Goal: Find specific page/section: Find specific page/section

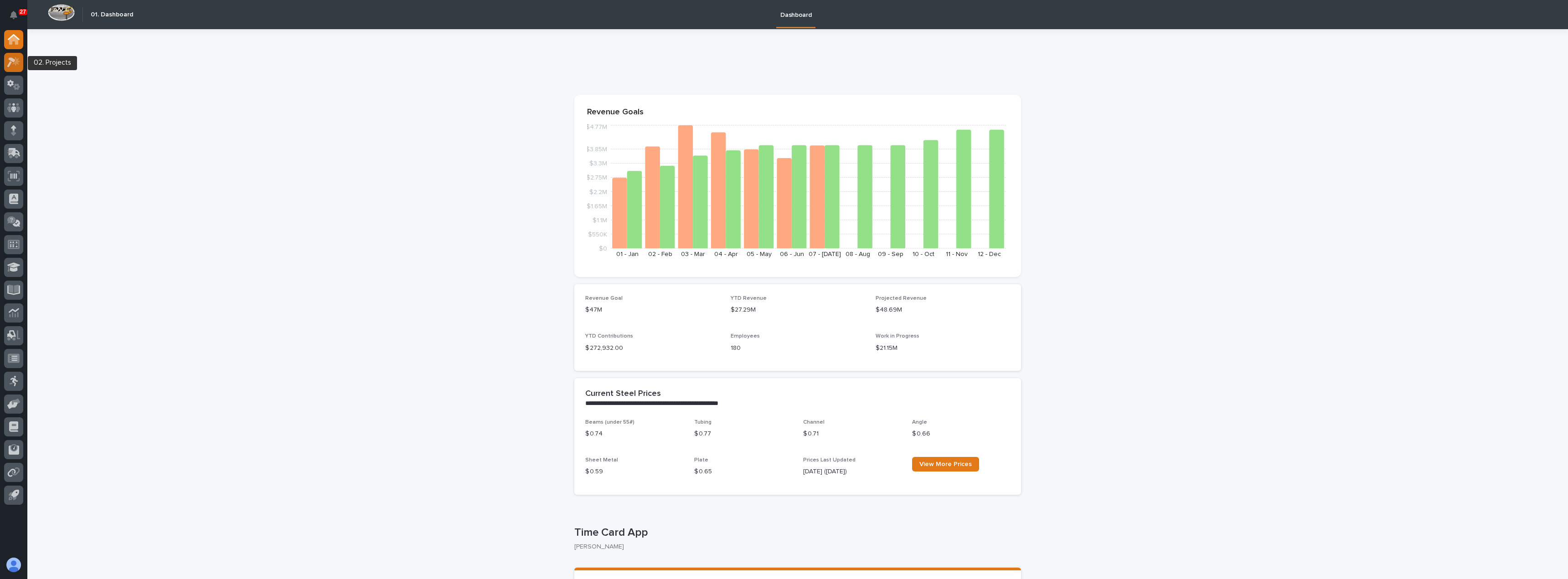
click at [12, 69] on div at bounding box center [13, 62] width 19 height 19
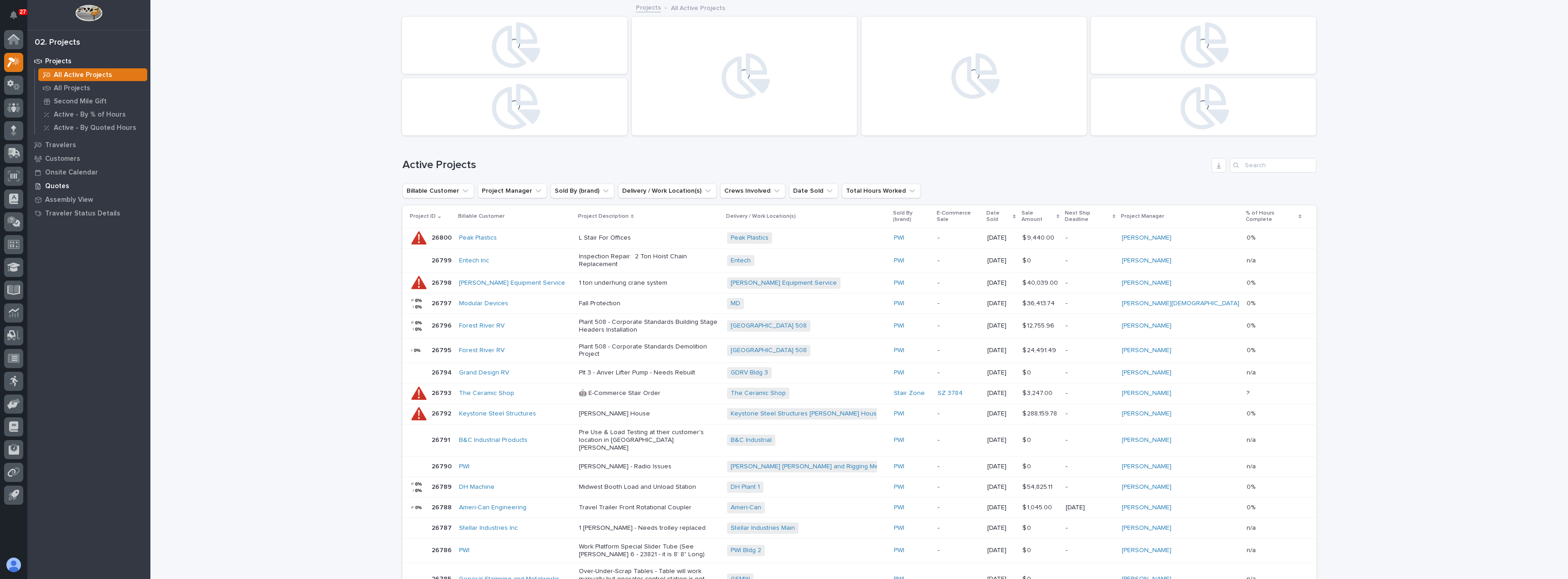
click at [54, 185] on p "Quotes" at bounding box center [57, 186] width 24 height 8
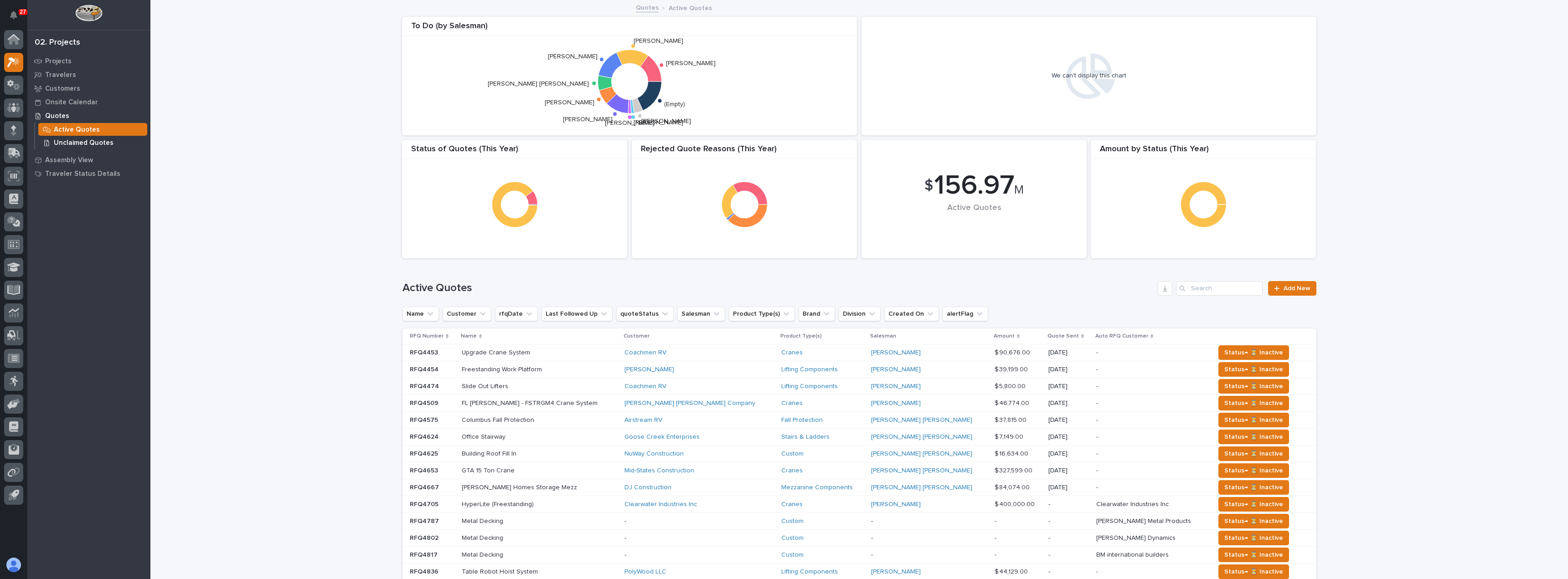
click at [96, 145] on p "Unclaimed Quotes" at bounding box center [83, 142] width 60 height 8
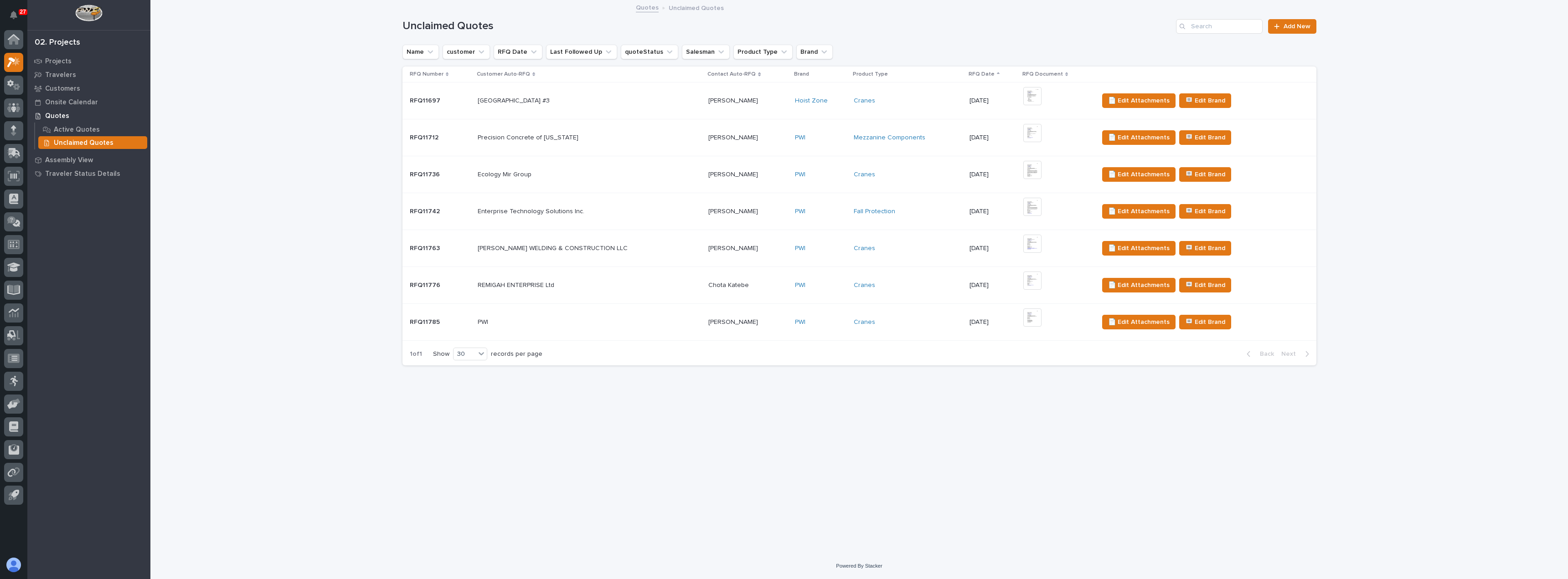
click at [765, 323] on p at bounding box center [748, 322] width 79 height 8
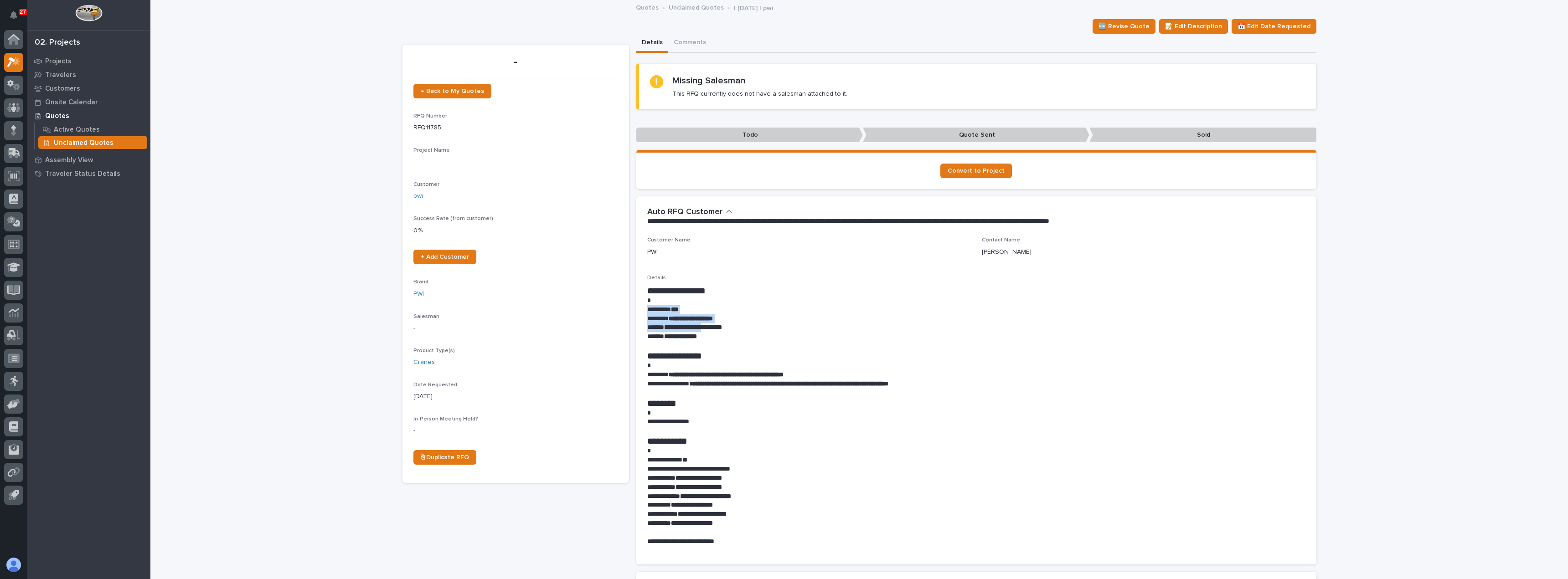
drag, startPoint x: 643, startPoint y: 310, endPoint x: 718, endPoint y: 330, distance: 77.6
click at [717, 329] on div "**********" at bounding box center [976, 415] width 658 height 261
click at [726, 344] on p at bounding box center [976, 345] width 658 height 9
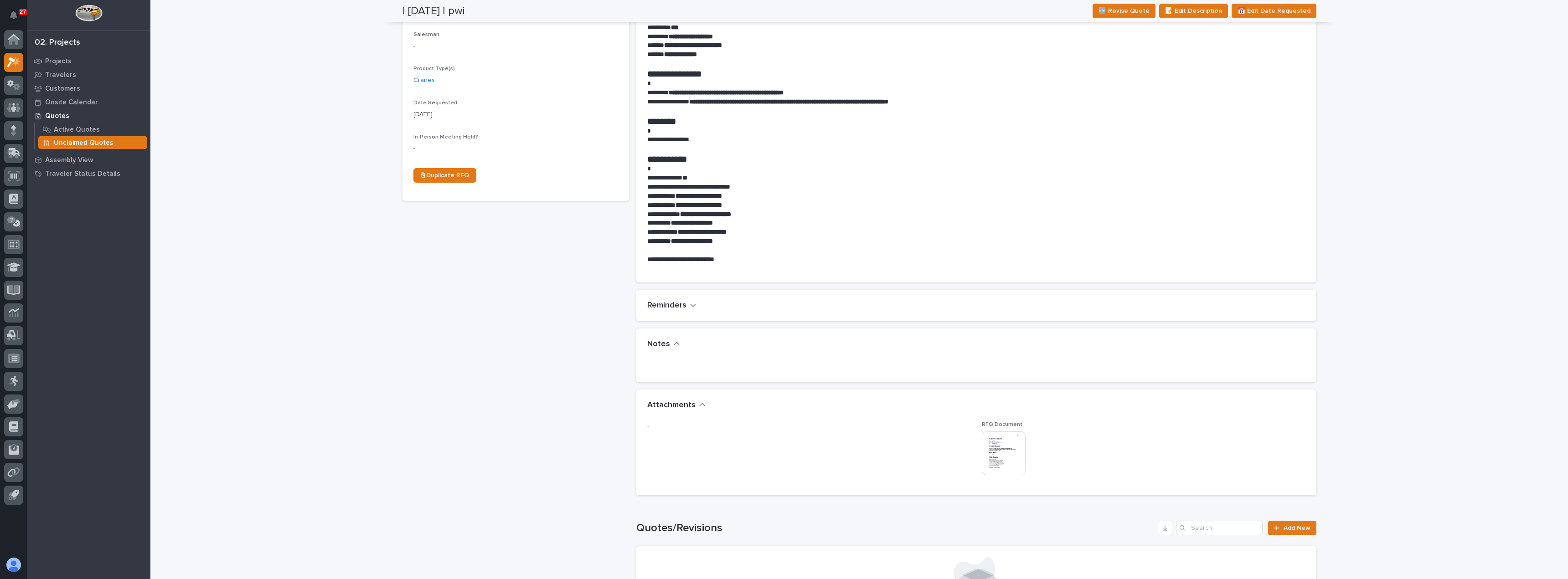
scroll to position [364, 0]
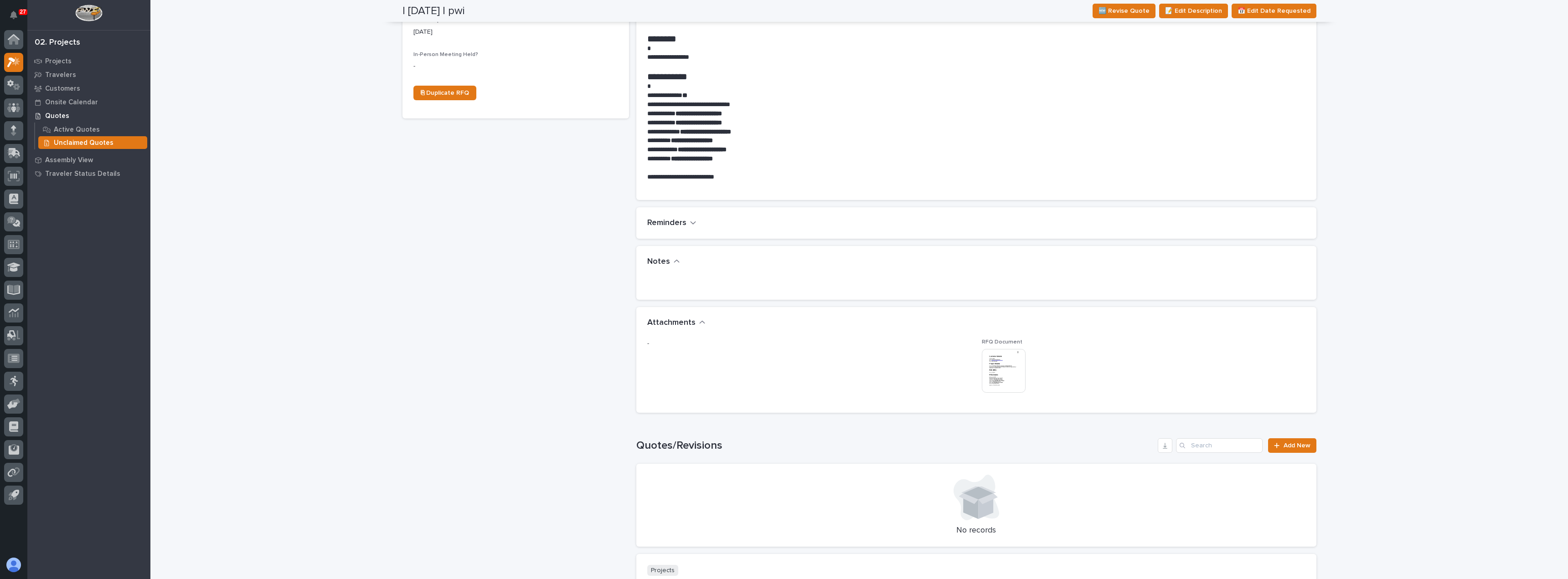
click at [995, 364] on img at bounding box center [1004, 371] width 44 height 44
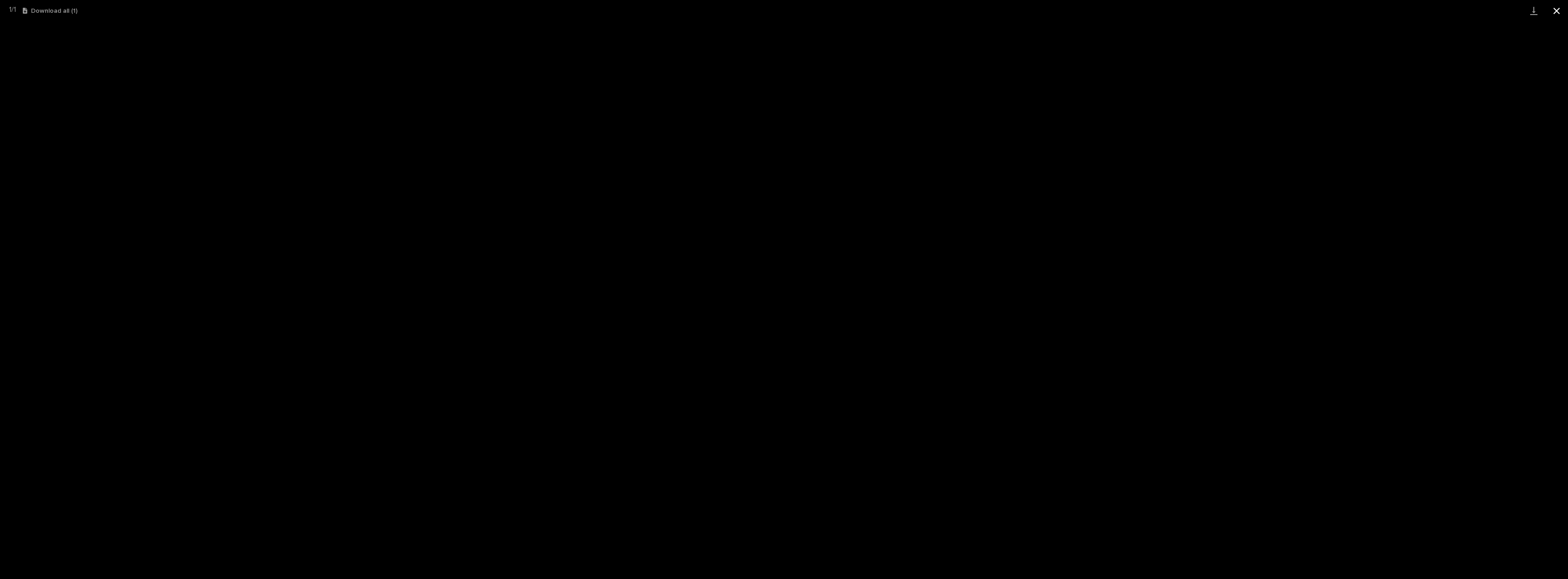
click at [1556, 13] on button "Close gallery" at bounding box center [1556, 10] width 23 height 21
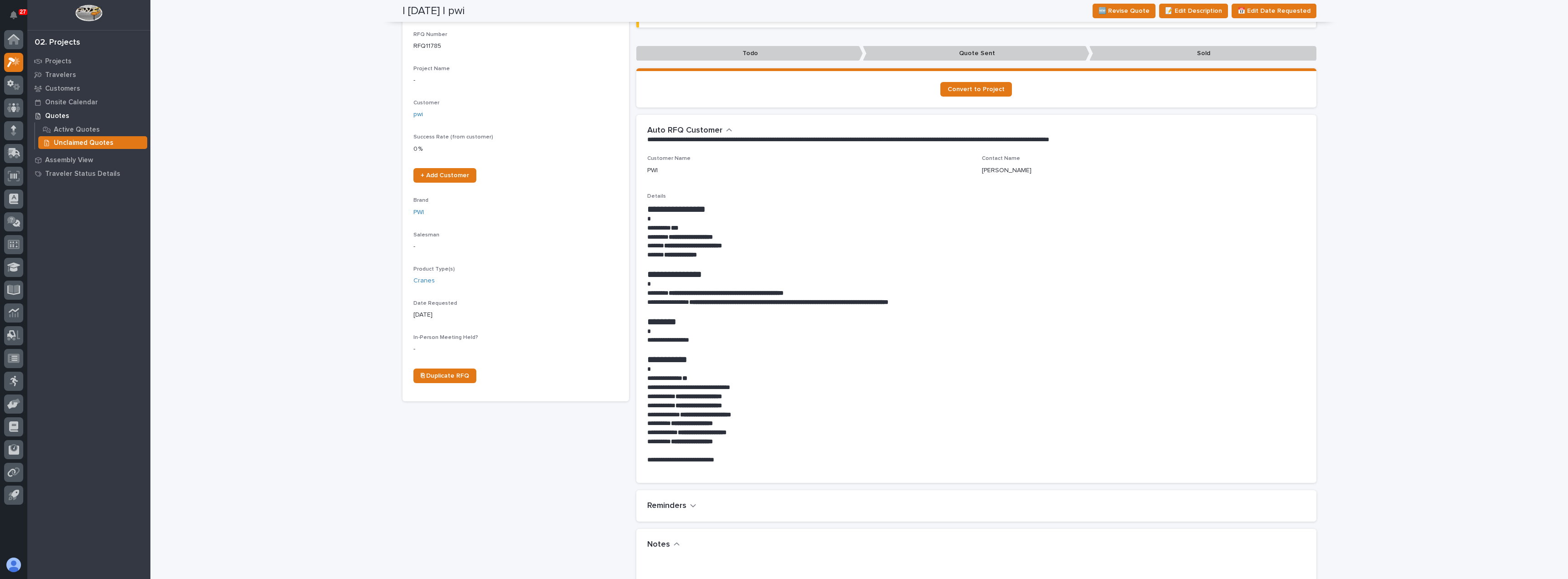
scroll to position [46, 0]
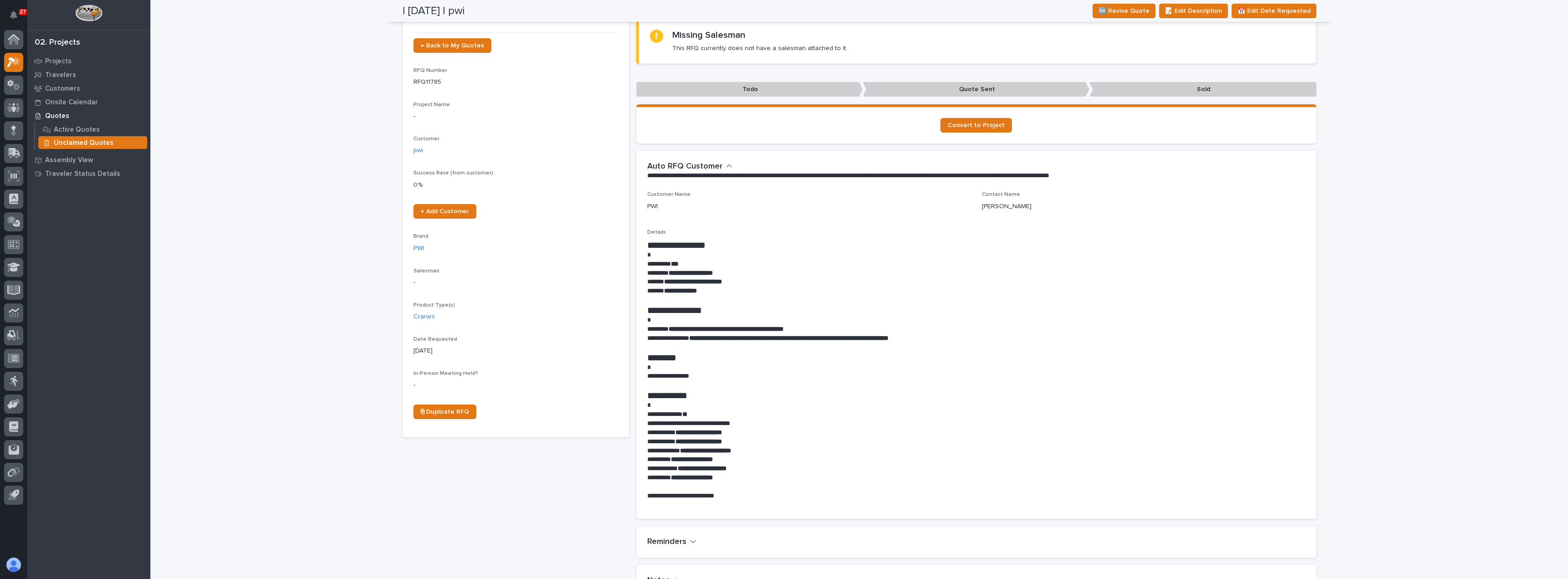
click at [76, 142] on p "Unclaimed Quotes" at bounding box center [83, 142] width 60 height 8
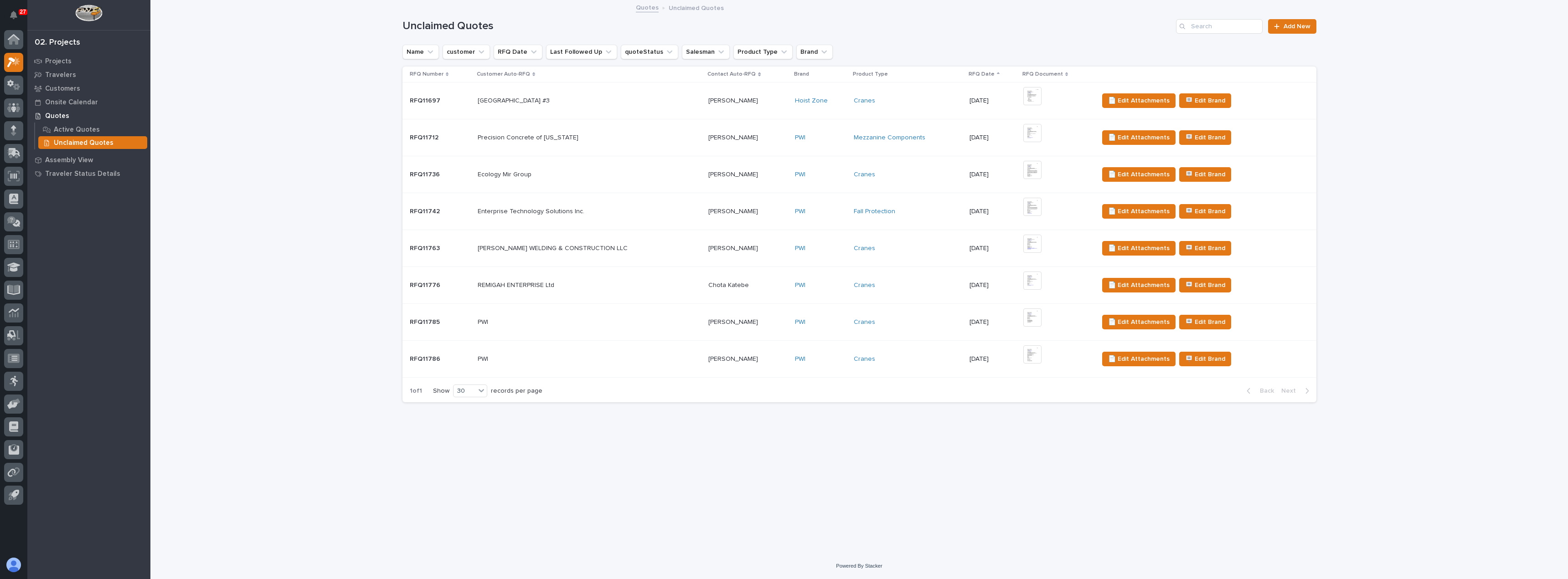
click at [734, 362] on p "[PERSON_NAME]" at bounding box center [734, 358] width 52 height 10
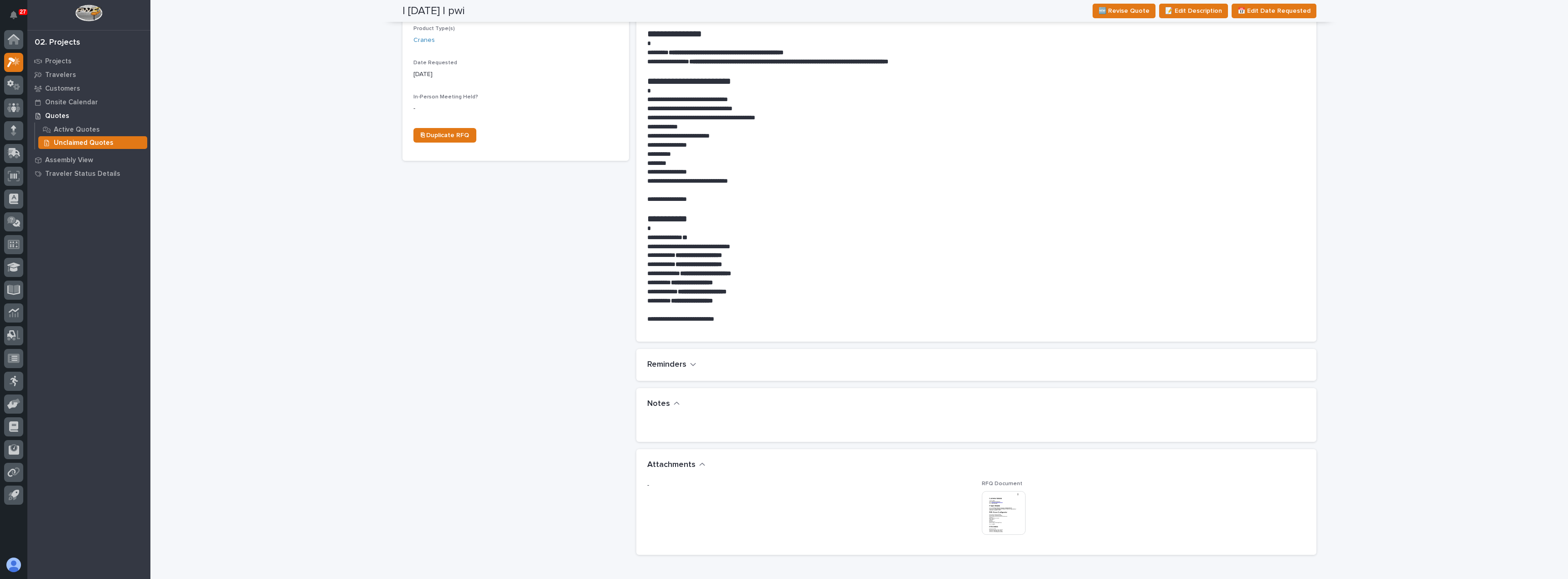
scroll to position [364, 0]
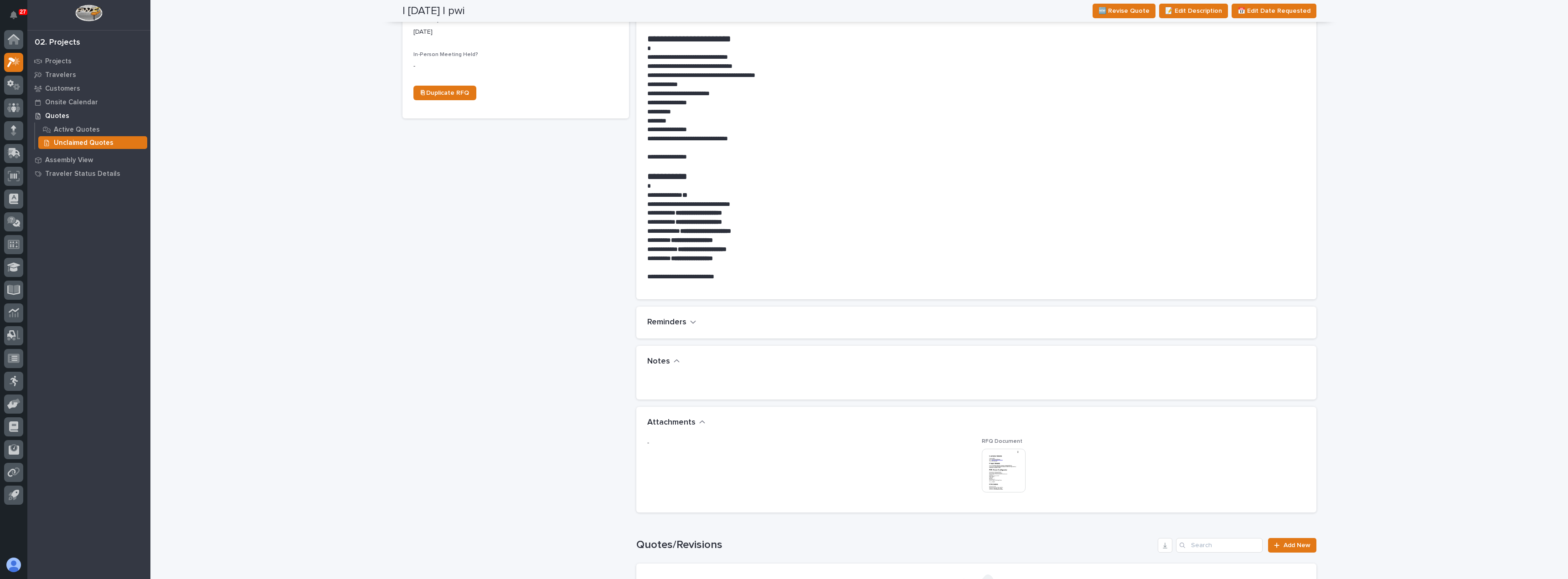
click at [996, 475] on img at bounding box center [1004, 471] width 44 height 44
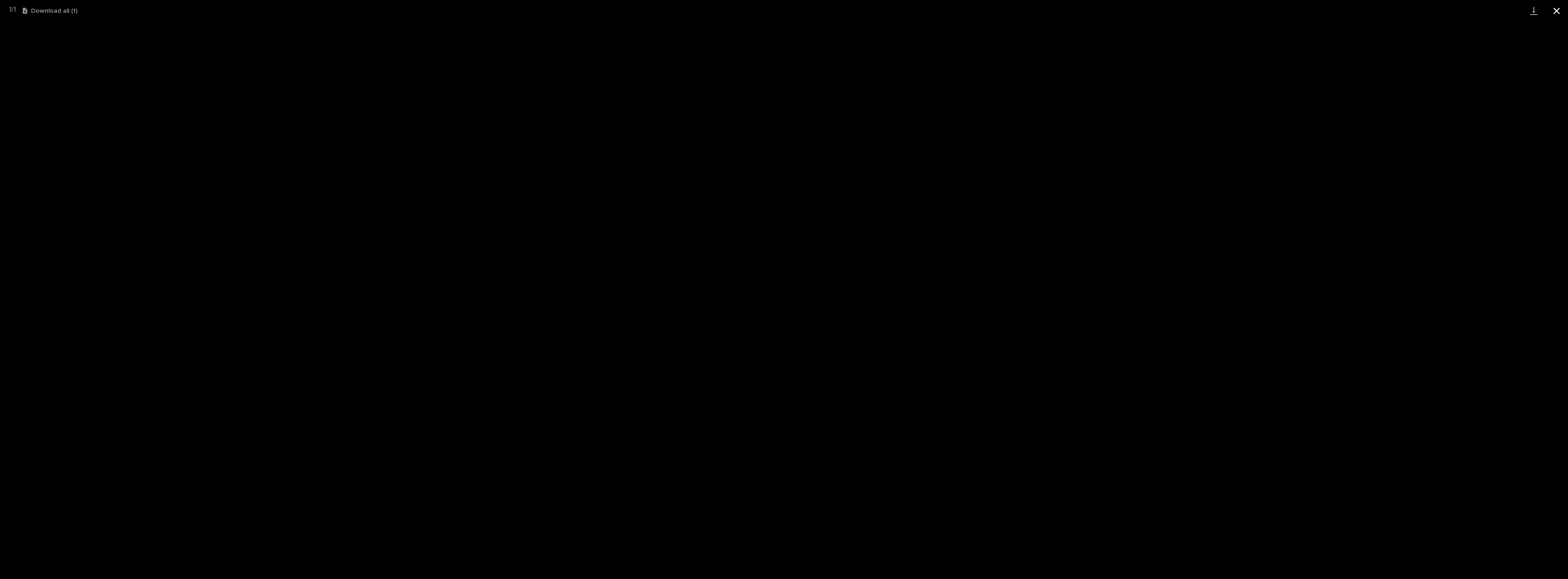
click at [1561, 11] on button "Close gallery" at bounding box center [1556, 10] width 23 height 21
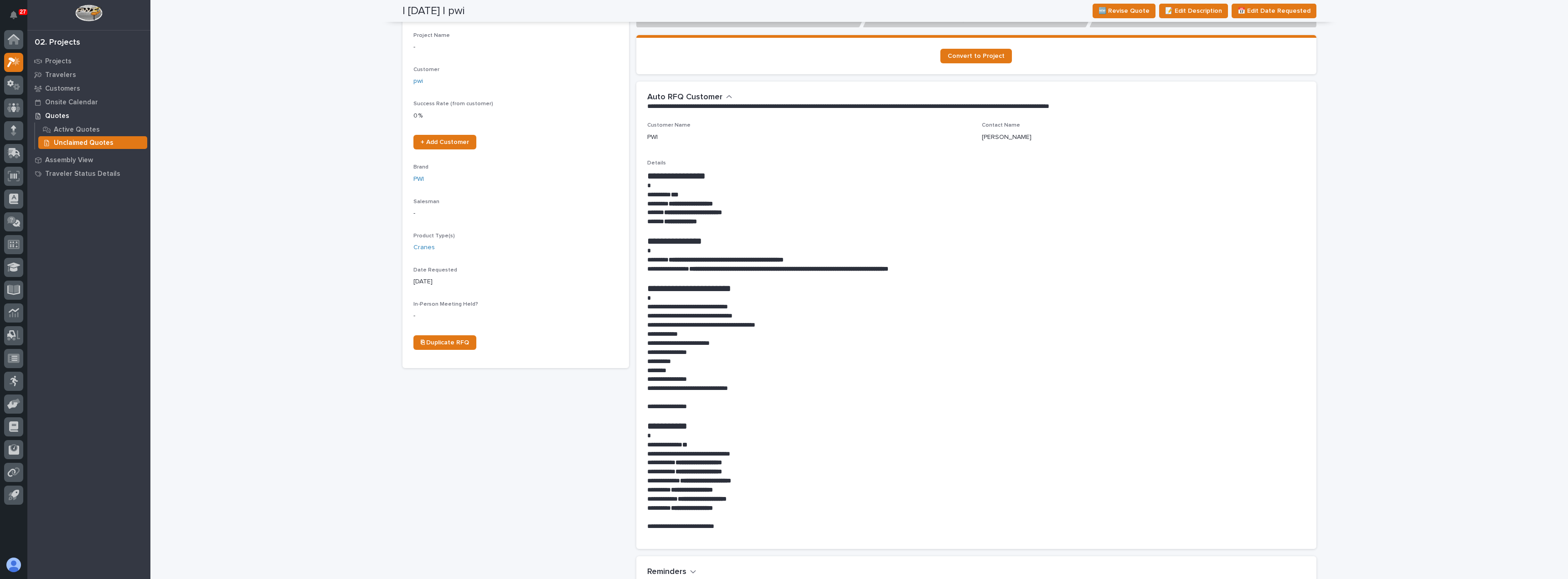
scroll to position [137, 0]
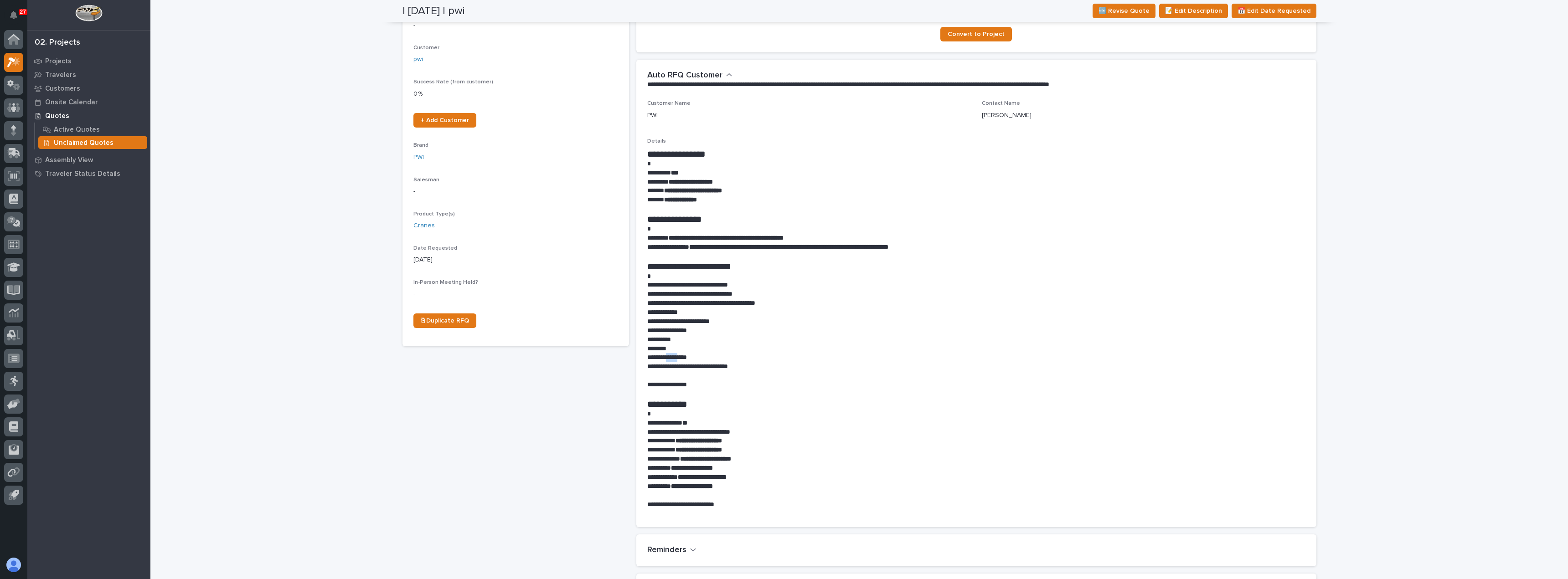
drag, startPoint x: 682, startPoint y: 357, endPoint x: 665, endPoint y: 354, distance: 17.3
click at [665, 354] on p "**********" at bounding box center [976, 357] width 658 height 9
click at [680, 357] on p "**********" at bounding box center [976, 357] width 658 height 9
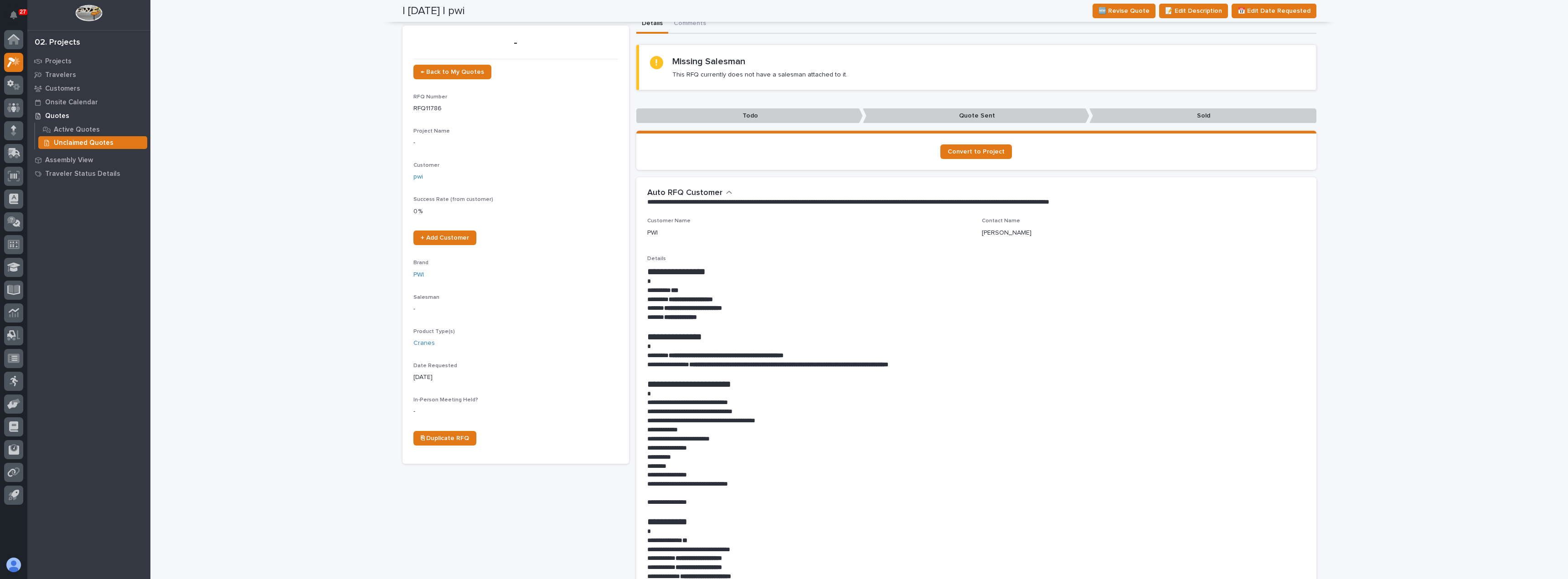
scroll to position [0, 0]
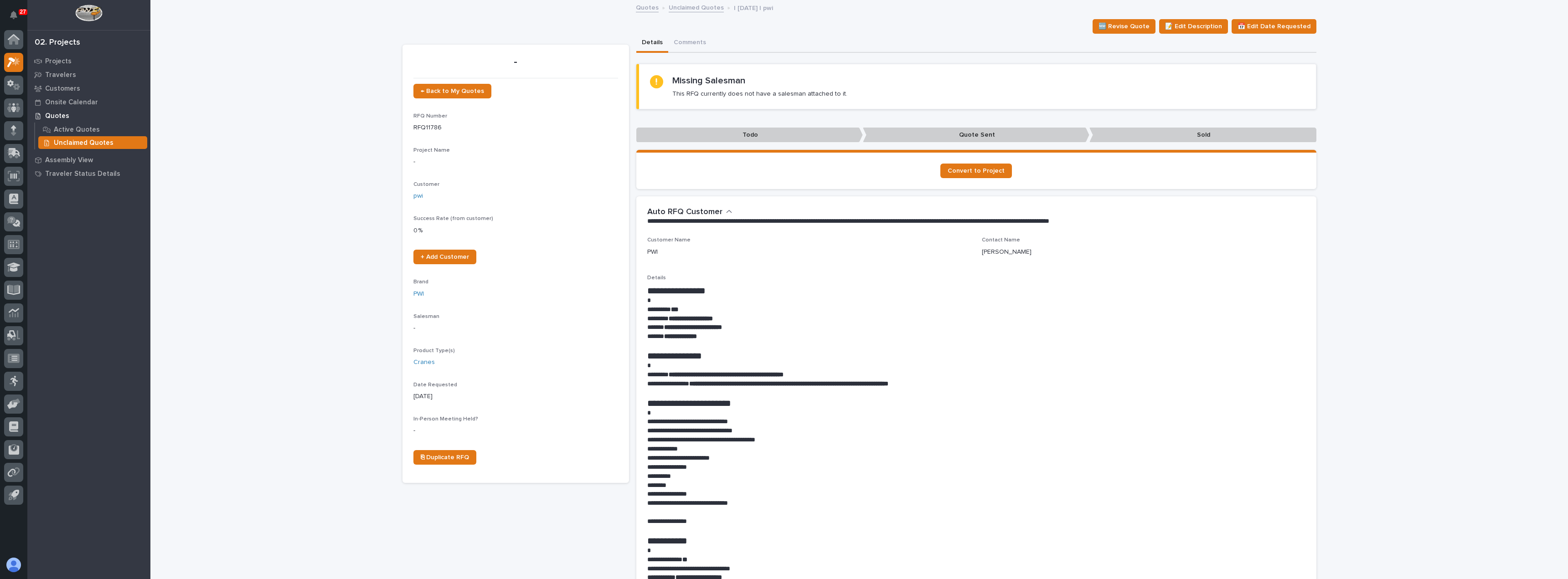
click at [726, 210] on icon "button" at bounding box center [729, 211] width 6 height 8
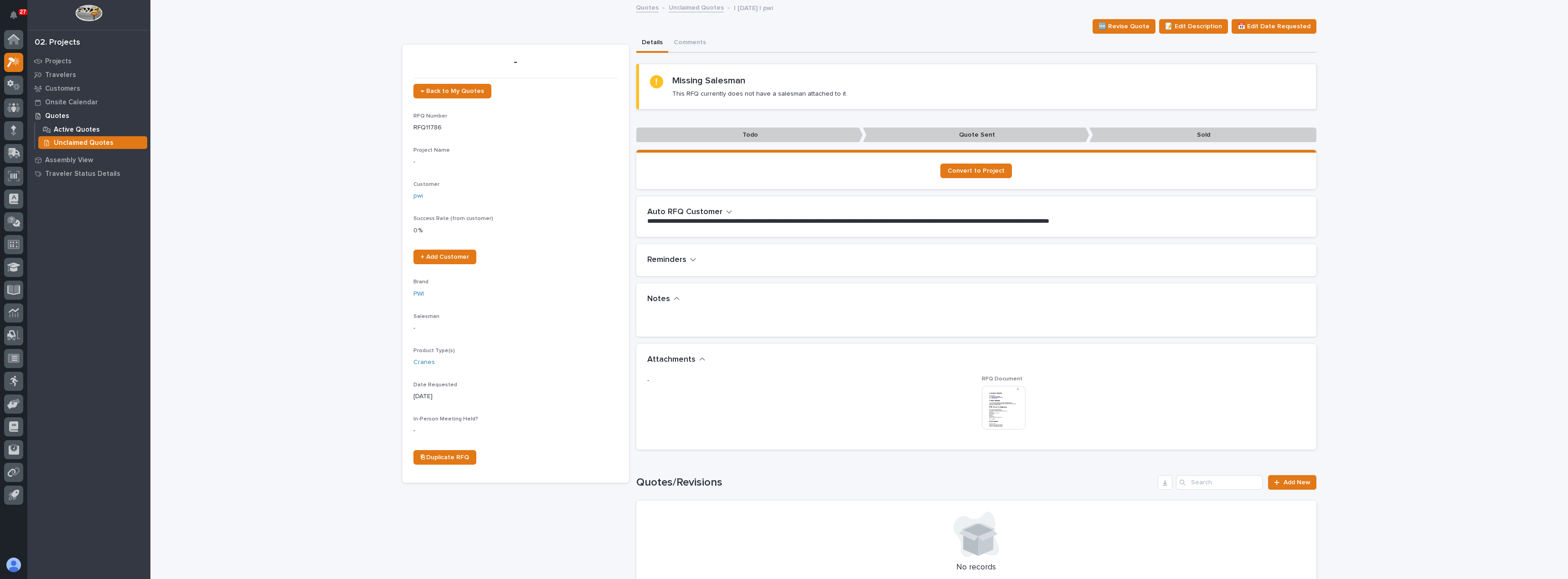
click at [66, 131] on p "Active Quotes" at bounding box center [77, 130] width 46 height 8
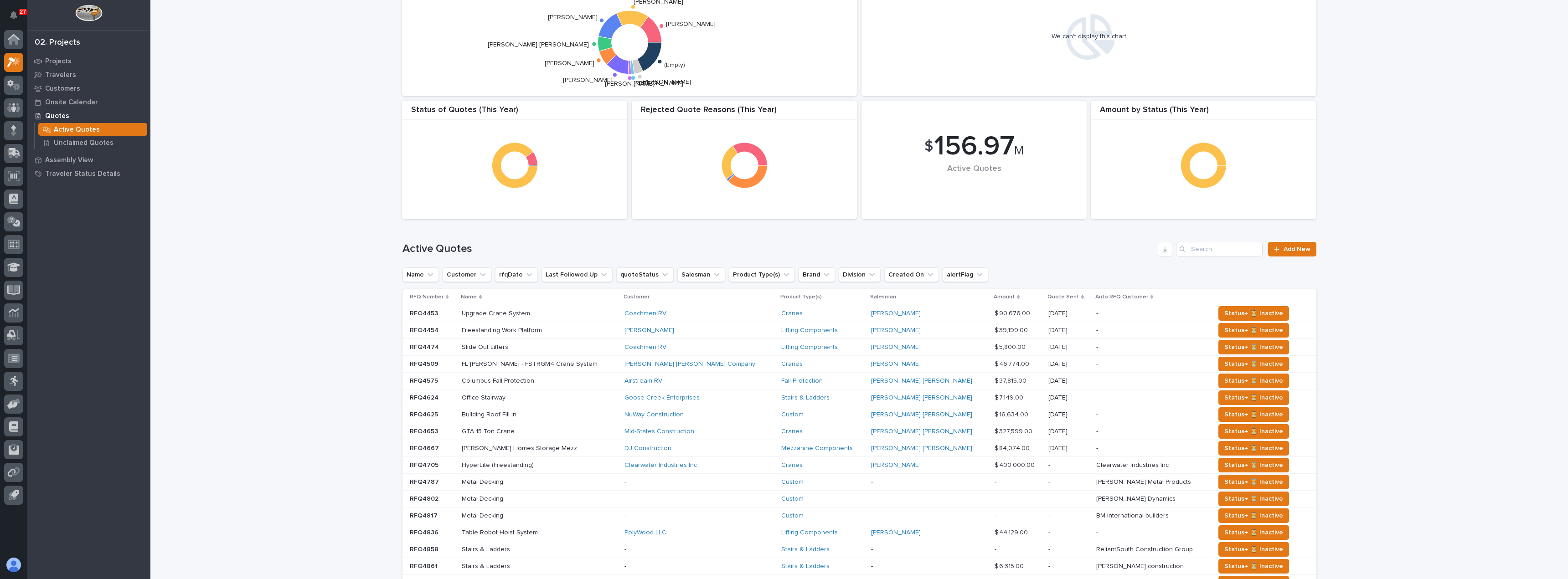
scroll to position [137, 0]
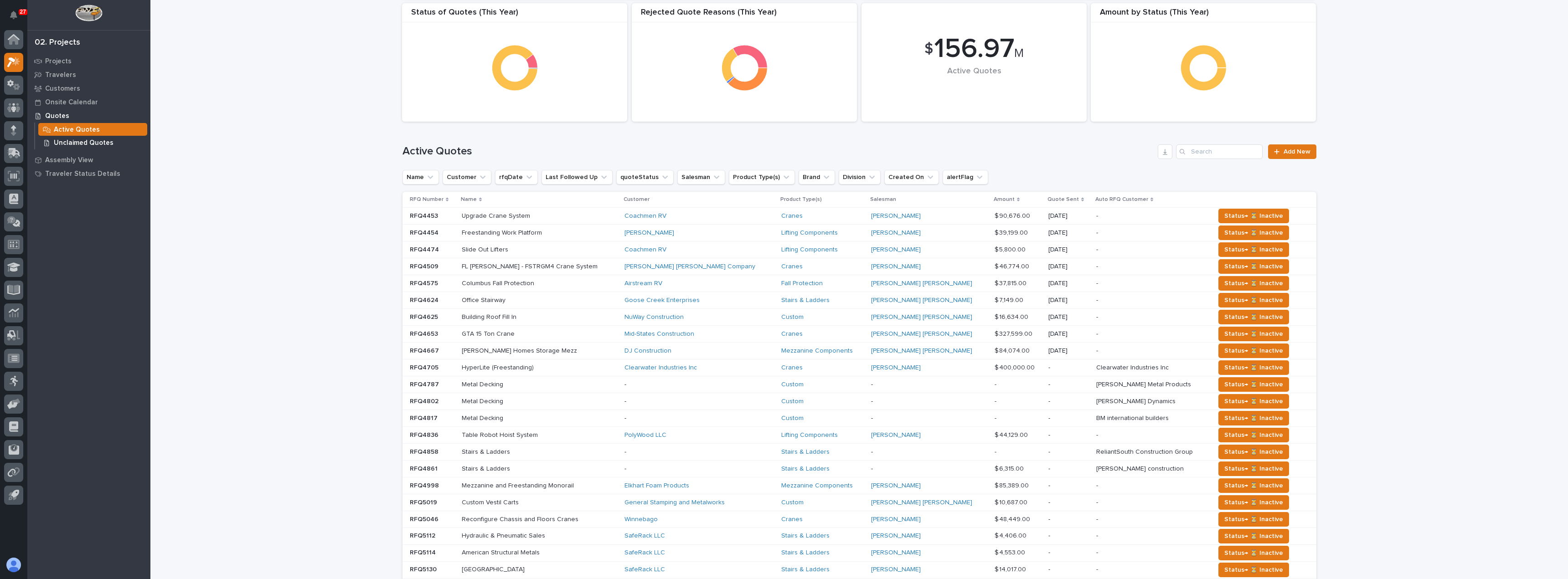
click at [84, 144] on p "Unclaimed Quotes" at bounding box center [83, 142] width 60 height 8
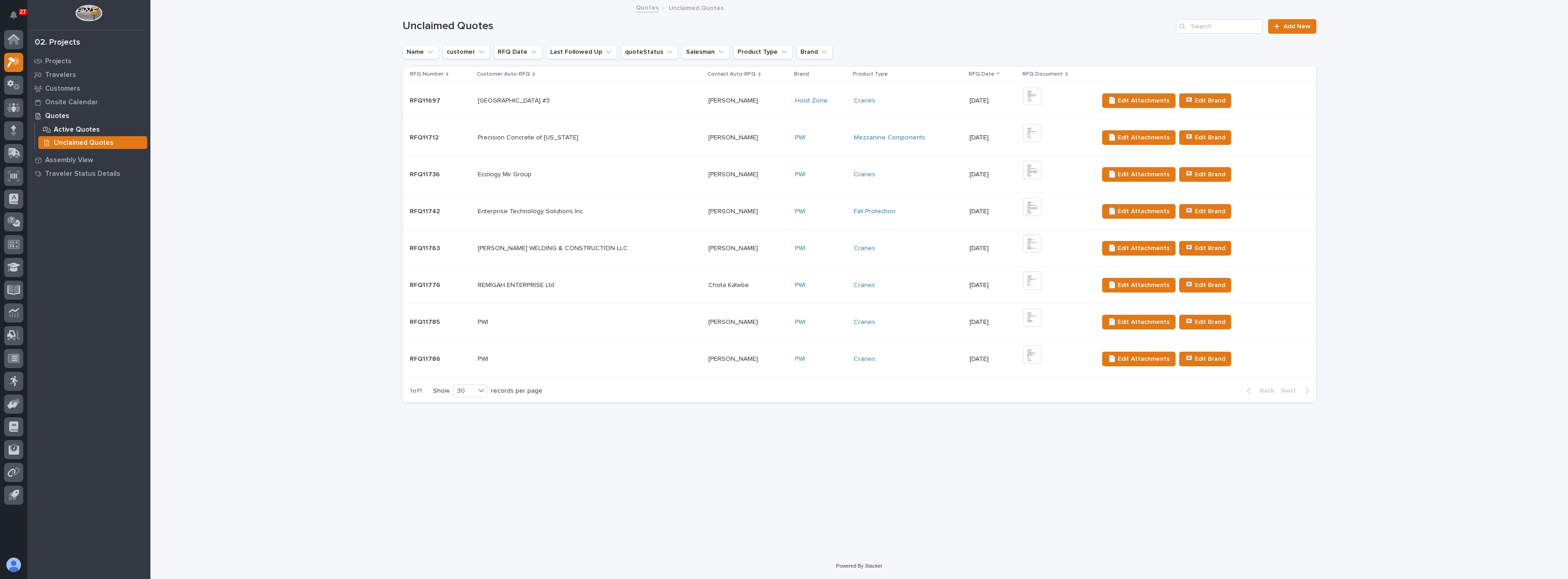
click at [68, 126] on p "Active Quotes" at bounding box center [77, 130] width 46 height 8
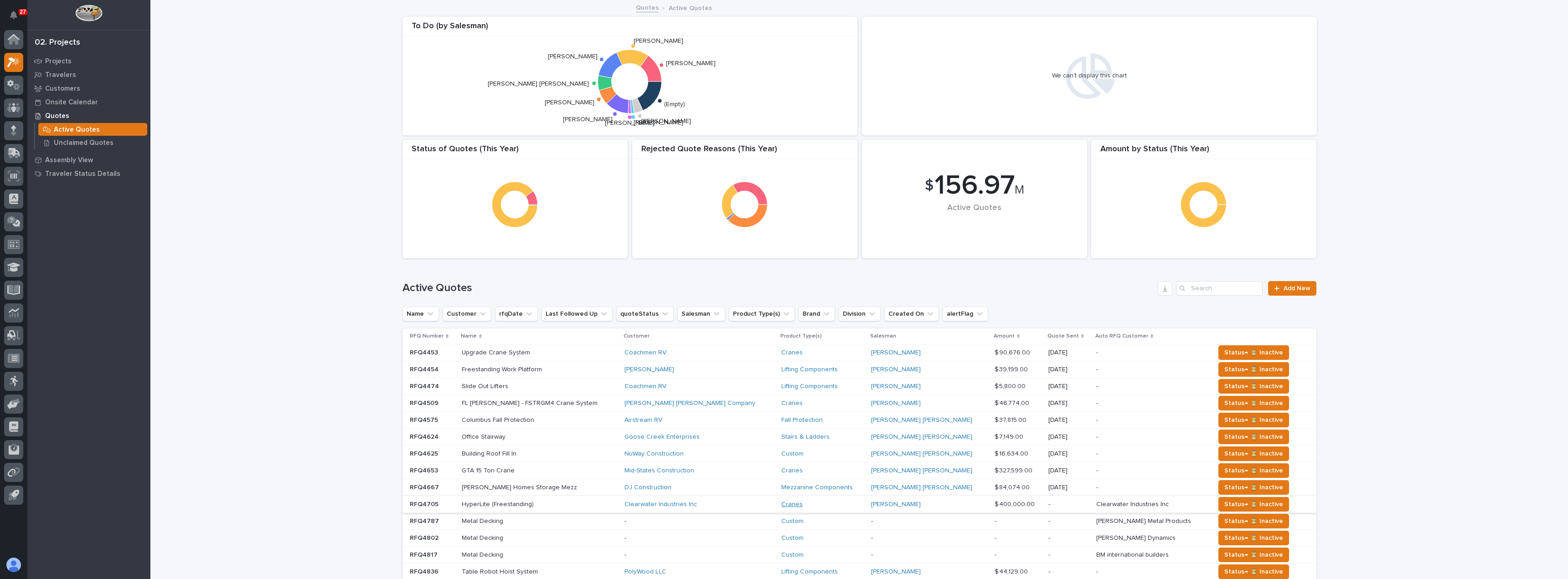
scroll to position [91, 0]
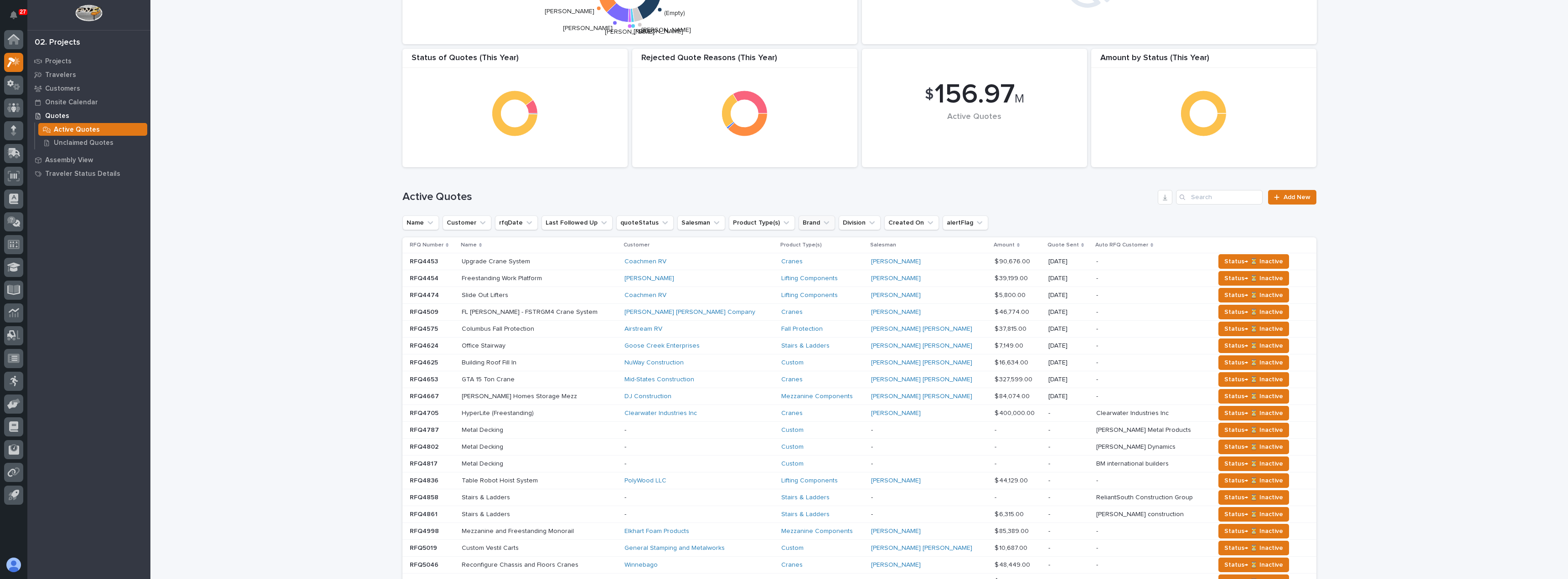
click at [824, 221] on icon "Brand" at bounding box center [826, 222] width 5 height 3
click at [807, 328] on p "Stair Zone" at bounding box center [841, 330] width 97 height 6
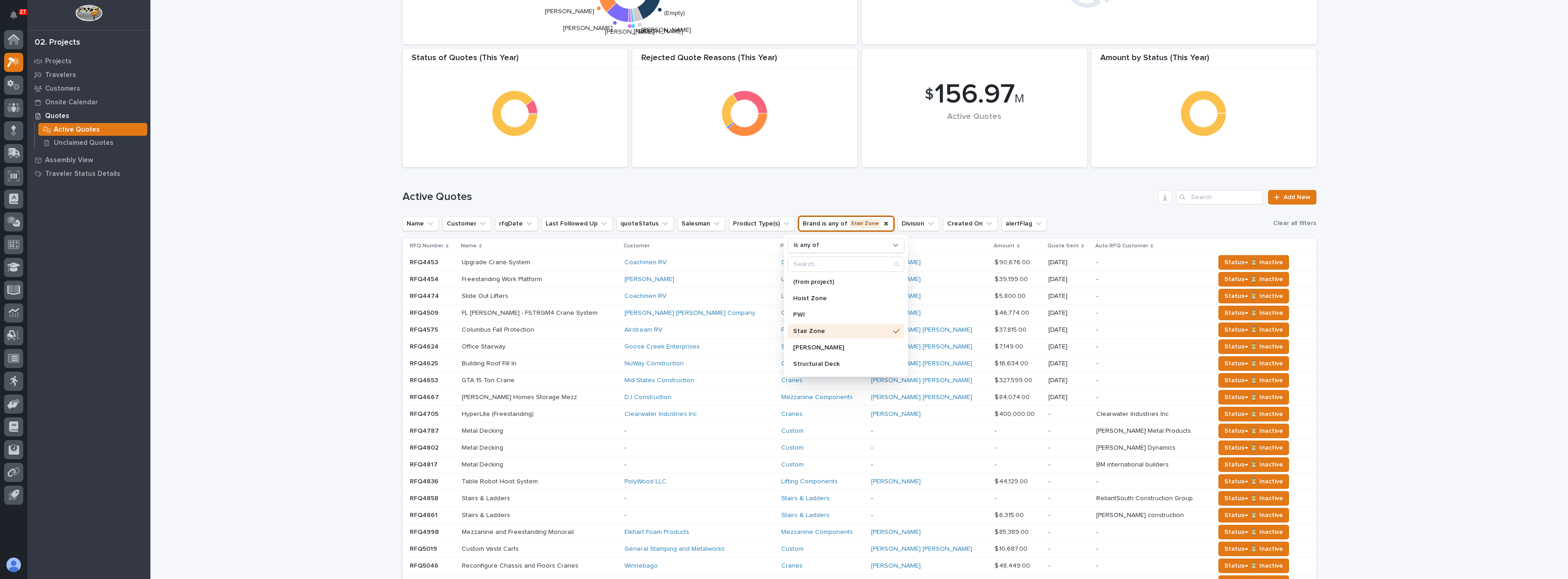
click at [1059, 206] on div "Active Quotes Add New" at bounding box center [859, 193] width 914 height 44
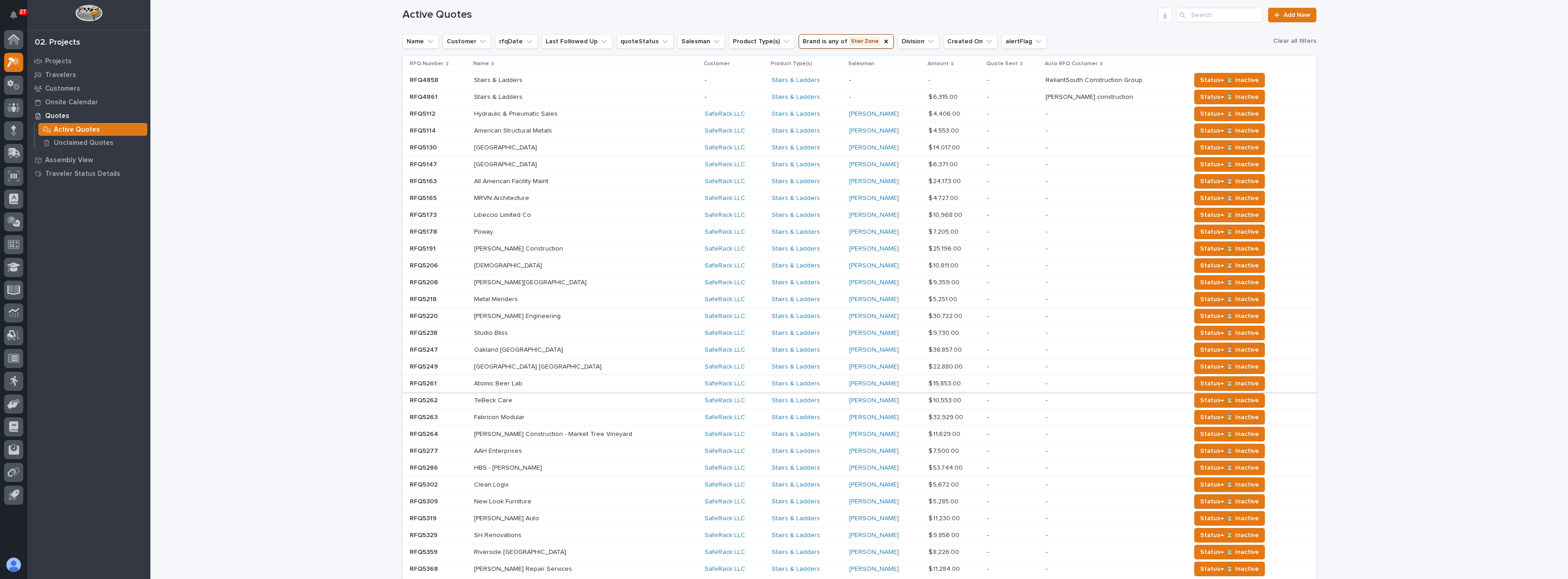
scroll to position [148, 0]
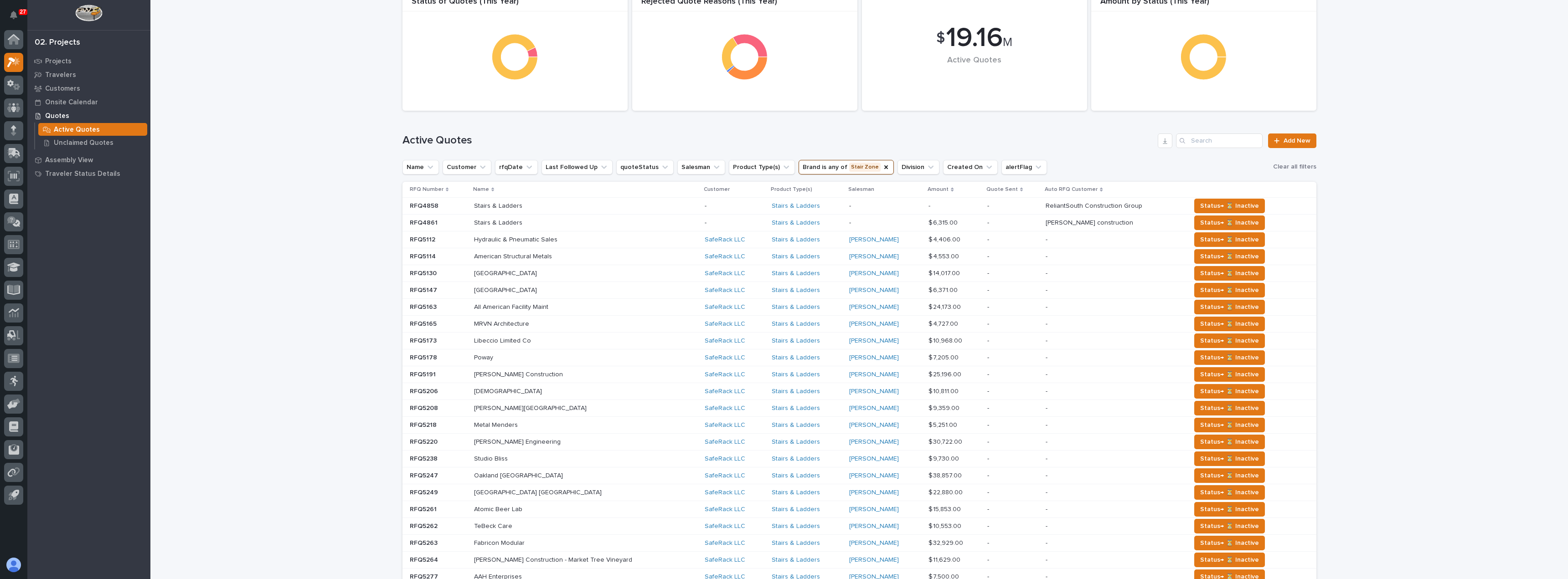
click at [728, 242] on div "SafeRack LLC" at bounding box center [734, 240] width 59 height 8
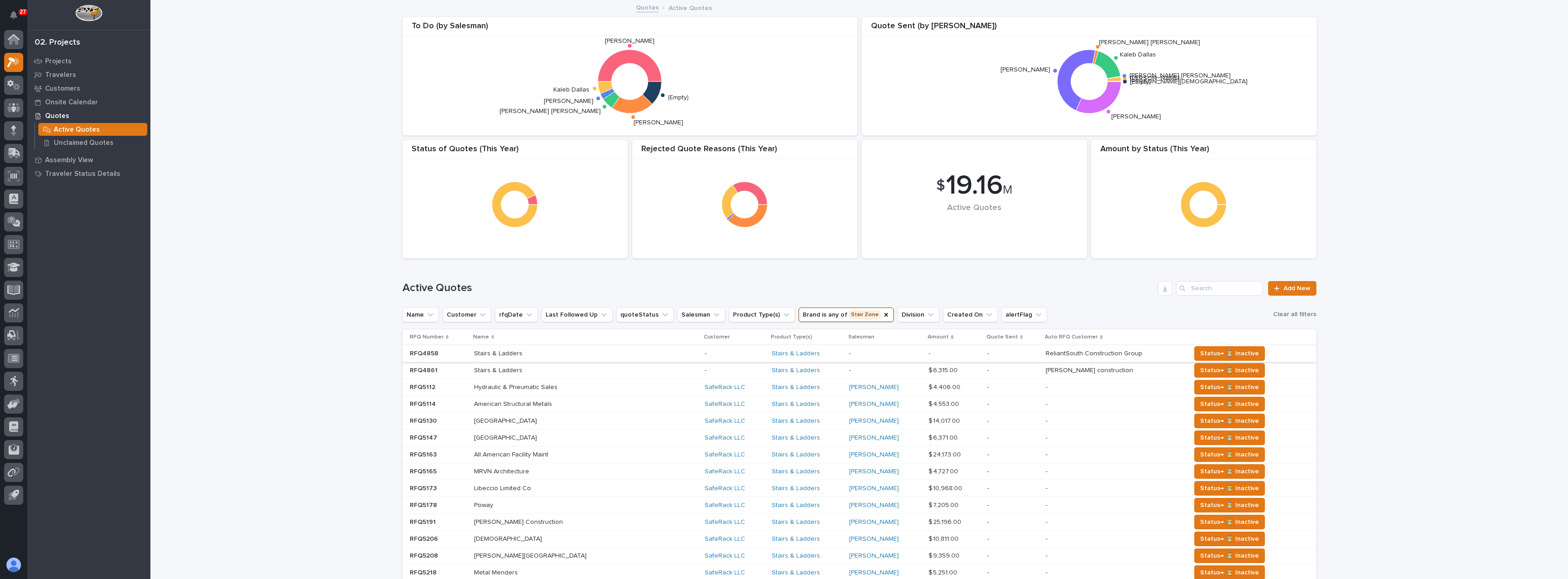
scroll to position [46, 0]
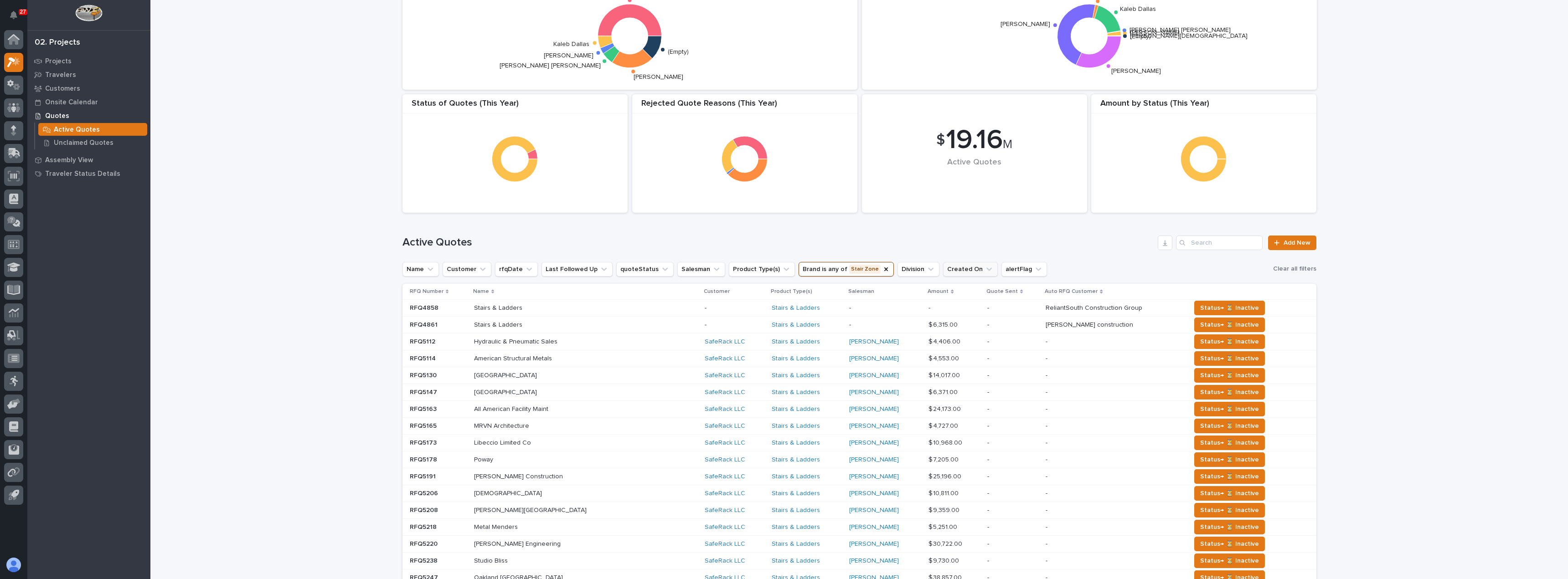
click at [948, 266] on button "Created On" at bounding box center [970, 269] width 55 height 15
click at [953, 344] on p "[DATE]" at bounding box center [981, 343] width 97 height 6
click at [1006, 240] on h1 "Active Quotes" at bounding box center [779, 243] width 752 height 13
